Goal: Transaction & Acquisition: Obtain resource

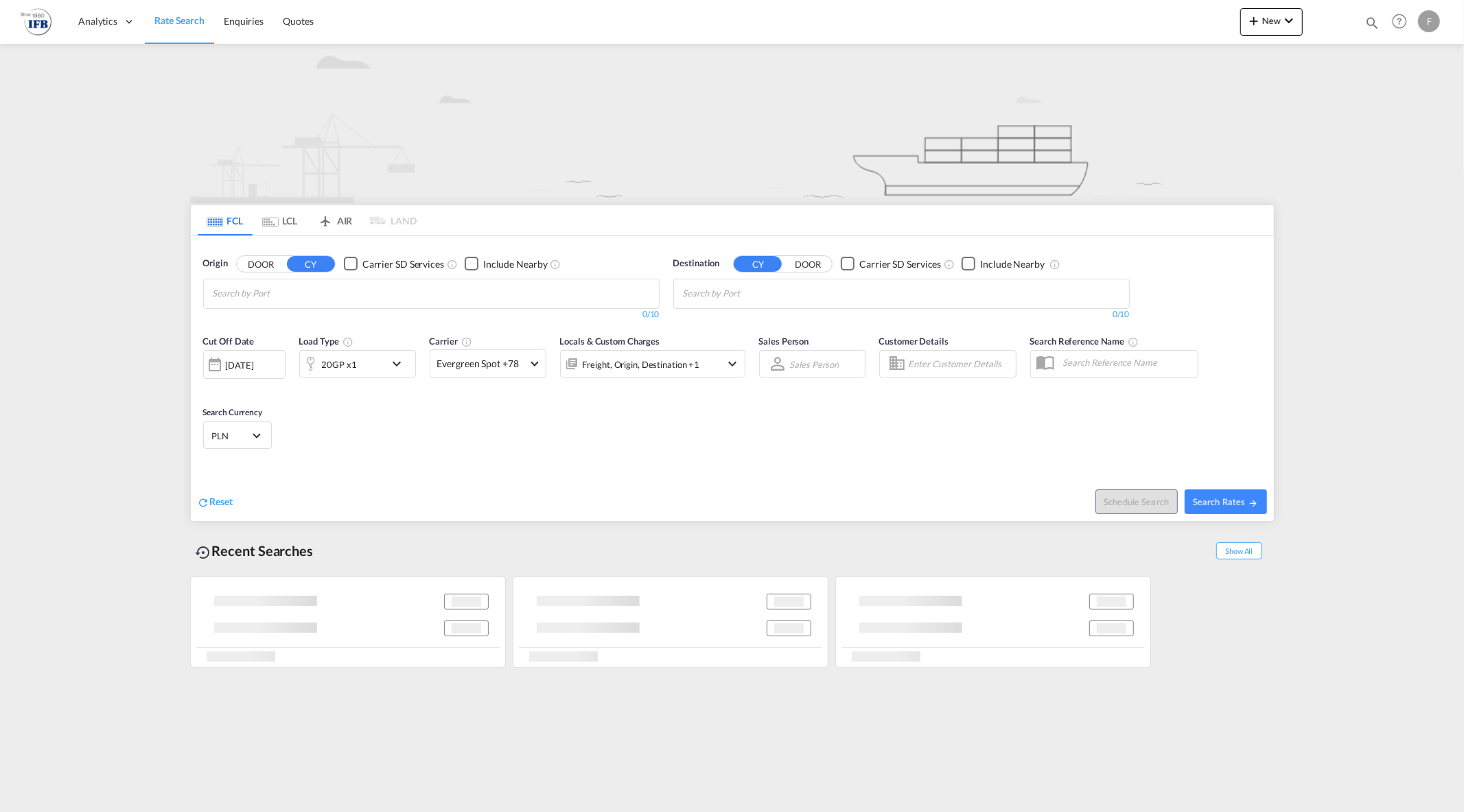
click at [326, 292] on md-chips-wrap "Chips container with autocompletion. Enter the text area, type text to search, …" at bounding box center [280, 291] width 138 height 25
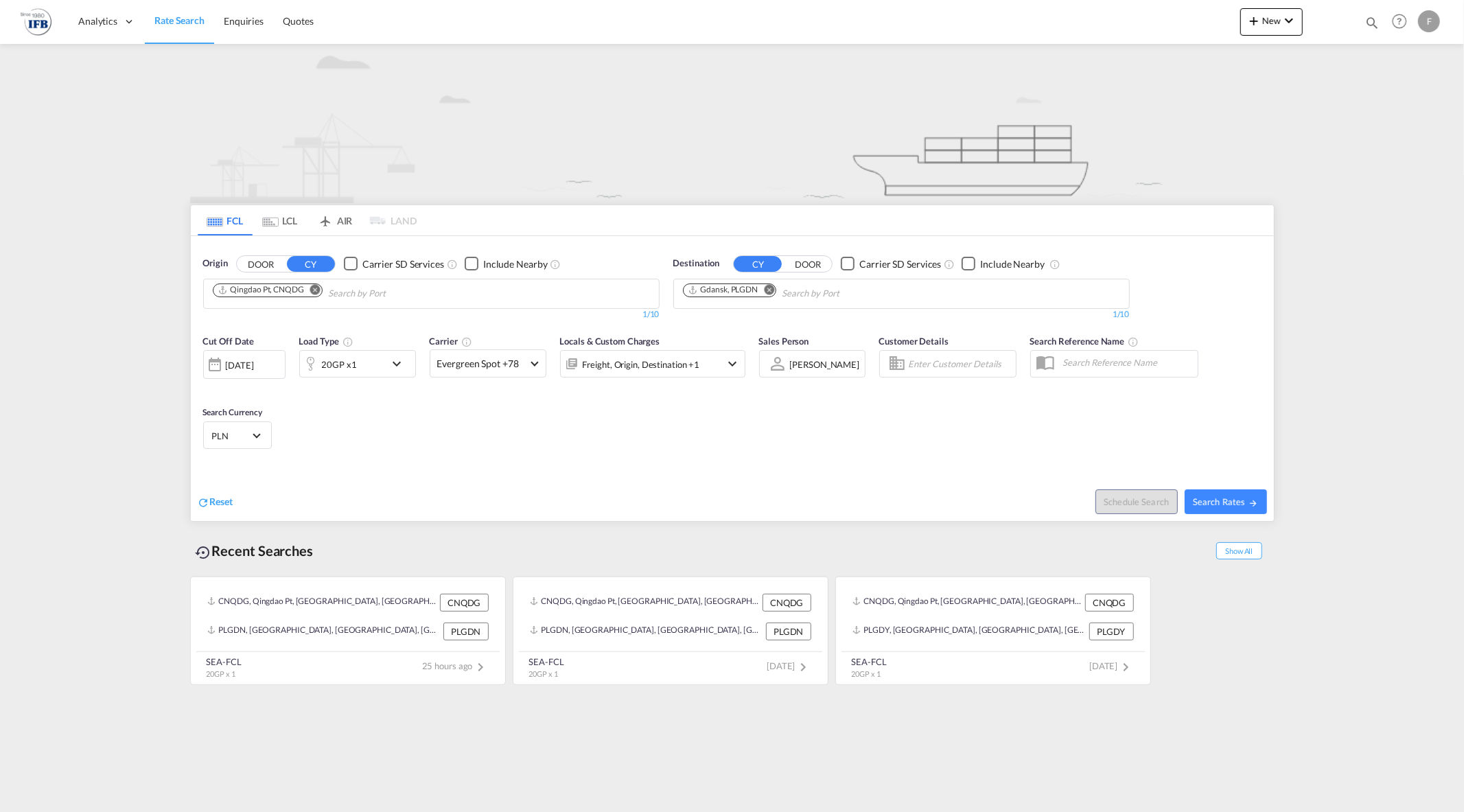
click at [317, 291] on md-icon "Remove" at bounding box center [315, 289] width 10 height 10
click at [321, 298] on body "Analytics Reports Rate Search Enquiries Quotes Analytics Reports" at bounding box center [732, 406] width 1464 height 812
type input "yantian"
click at [317, 325] on div "Yantian Pt China CNYTN" at bounding box center [319, 326] width 260 height 41
click at [367, 366] on div "20GP x1" at bounding box center [342, 364] width 86 height 28
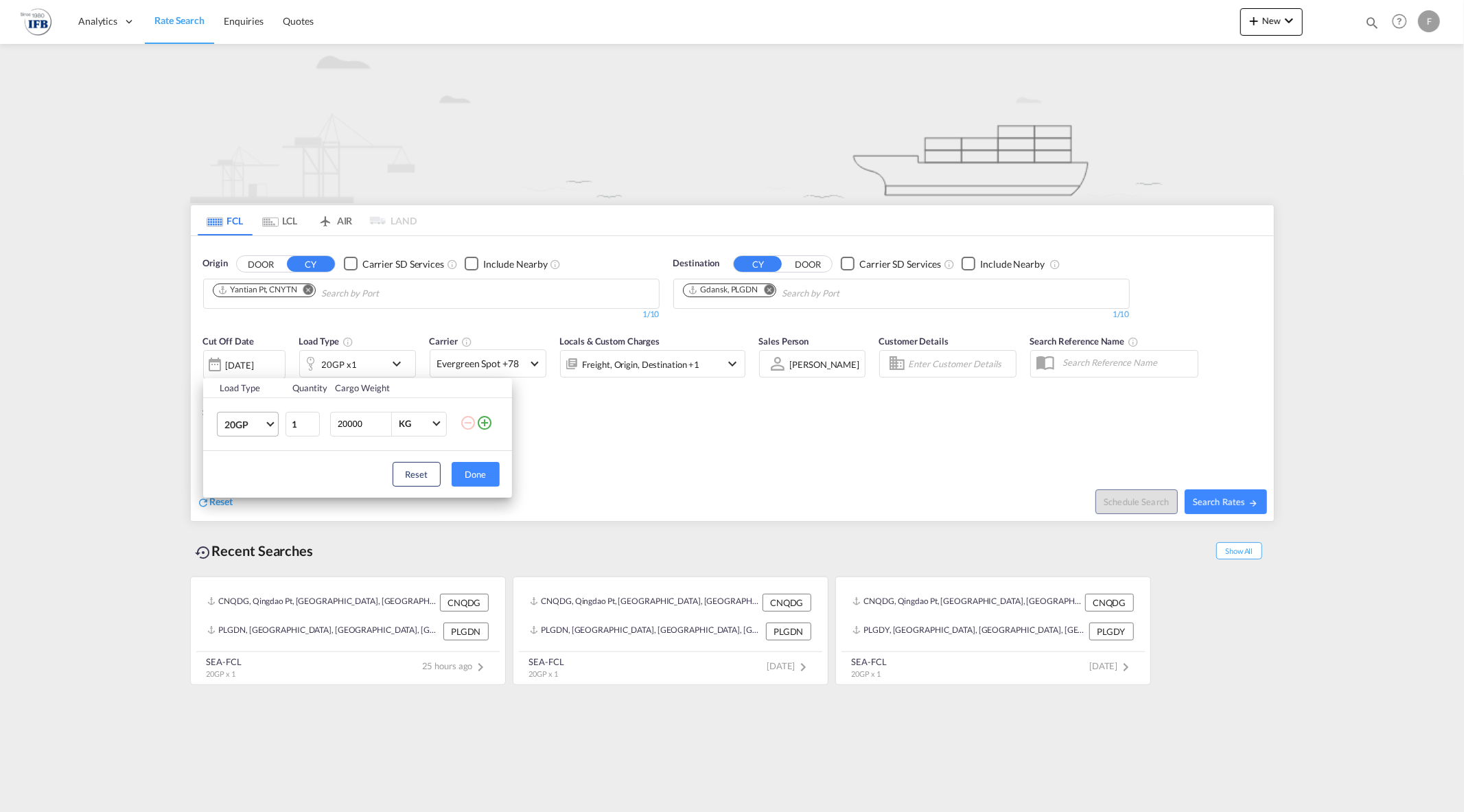
click at [223, 433] on md-select-value "20GP" at bounding box center [250, 424] width 55 height 23
click at [249, 481] on md-option "40HC" at bounding box center [260, 489] width 93 height 33
click at [481, 478] on button "Done" at bounding box center [476, 474] width 48 height 25
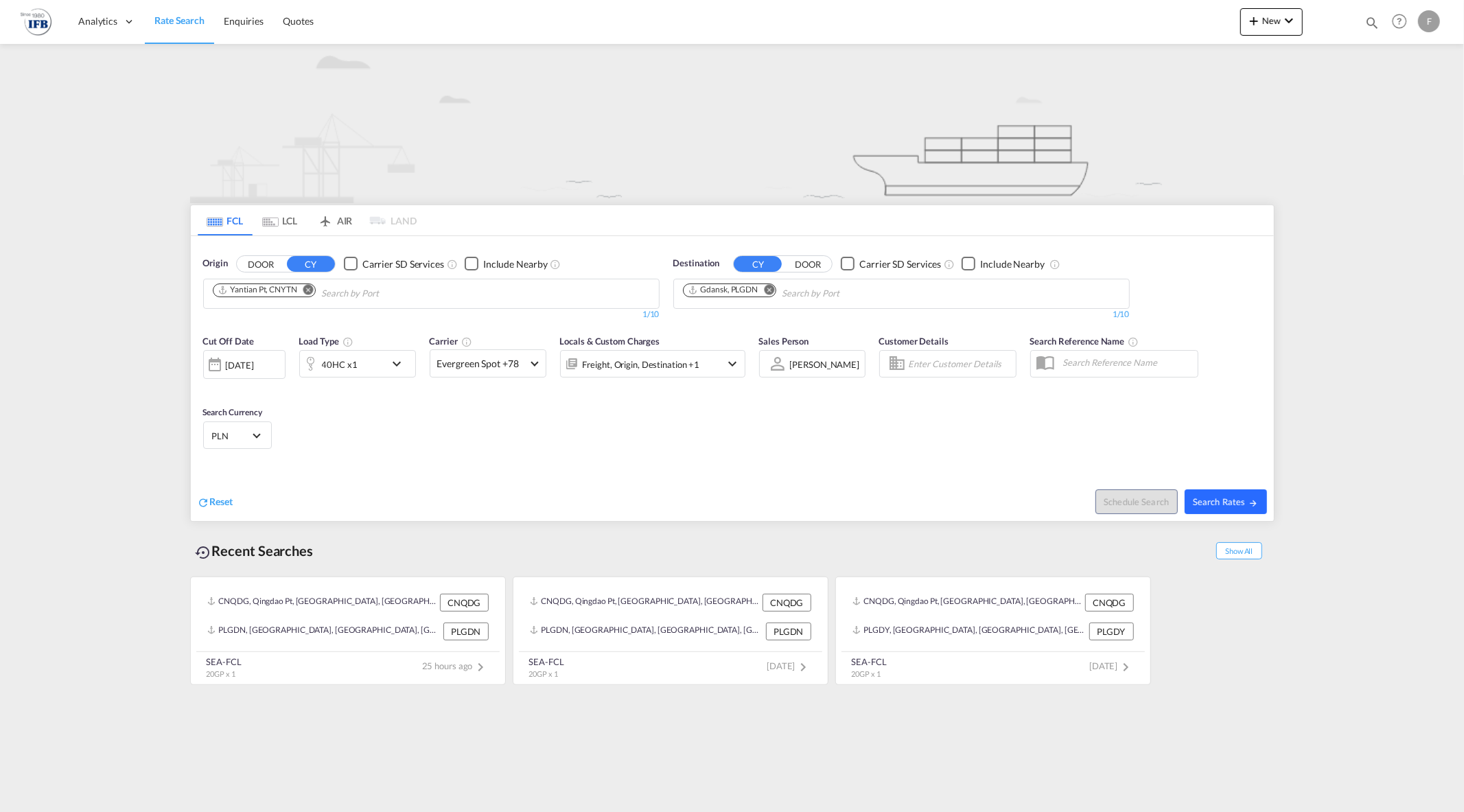
click at [1204, 499] on span "Search Rates" at bounding box center [1226, 502] width 66 height 11
type input "CNYTN to PLGDN / [DATE]"
